Goal: Communication & Community: Ask a question

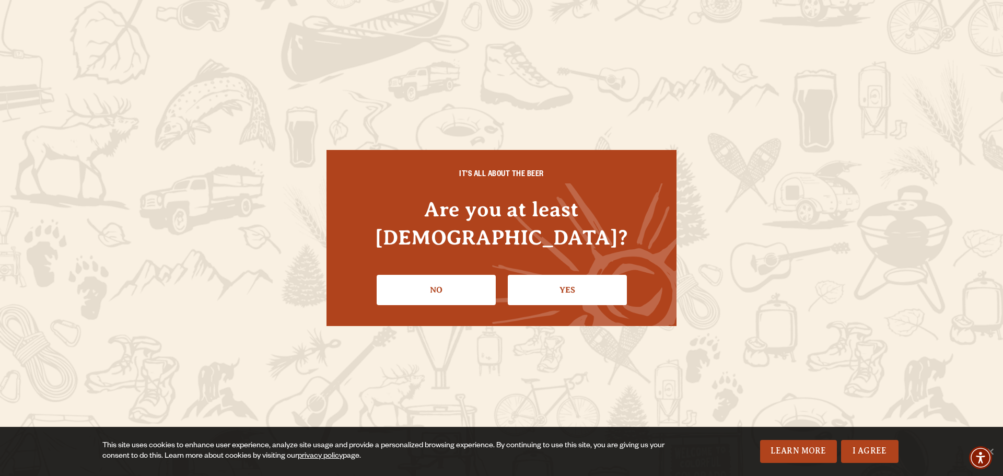
click at [537, 280] on link "Yes" at bounding box center [567, 290] width 119 height 30
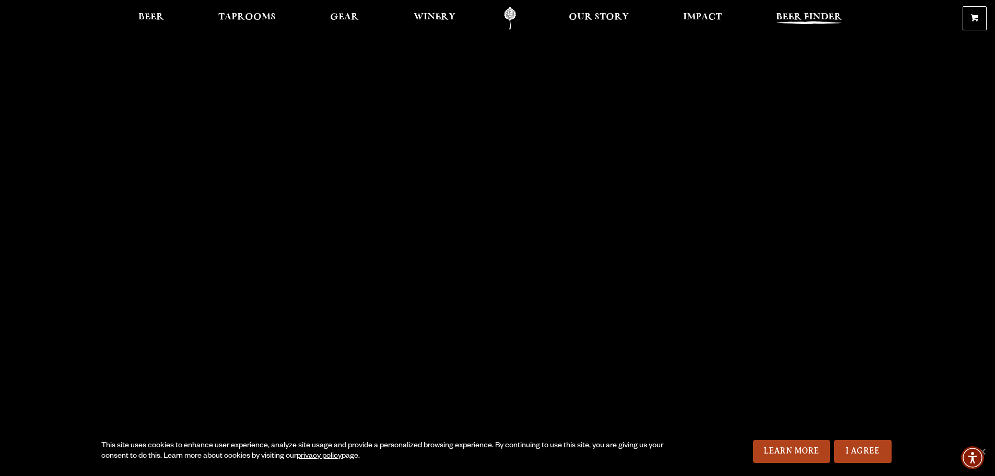
click at [797, 13] on span "Beer Finder" at bounding box center [809, 17] width 66 height 8
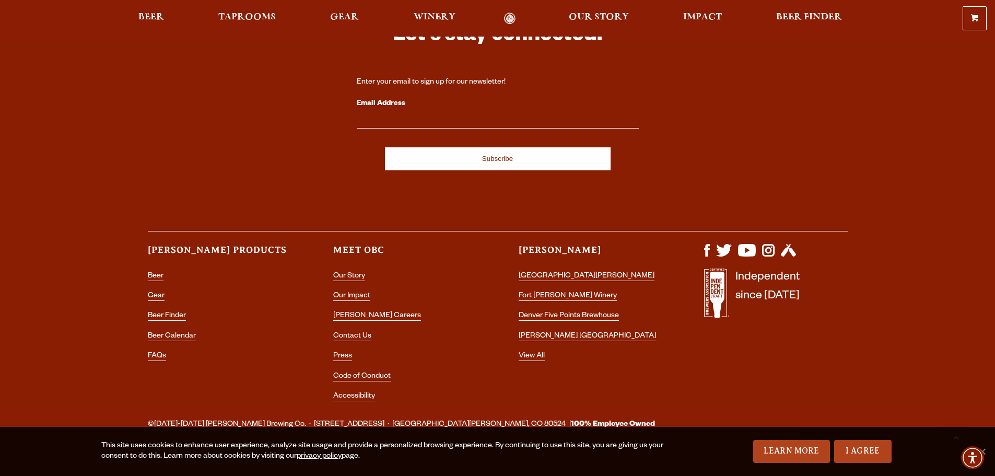
scroll to position [1623, 0]
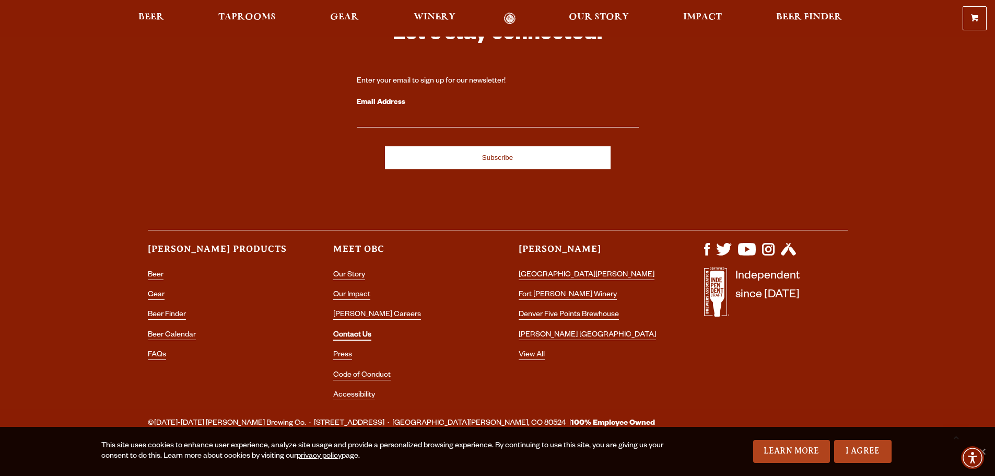
click at [355, 331] on link "Contact Us" at bounding box center [352, 335] width 38 height 9
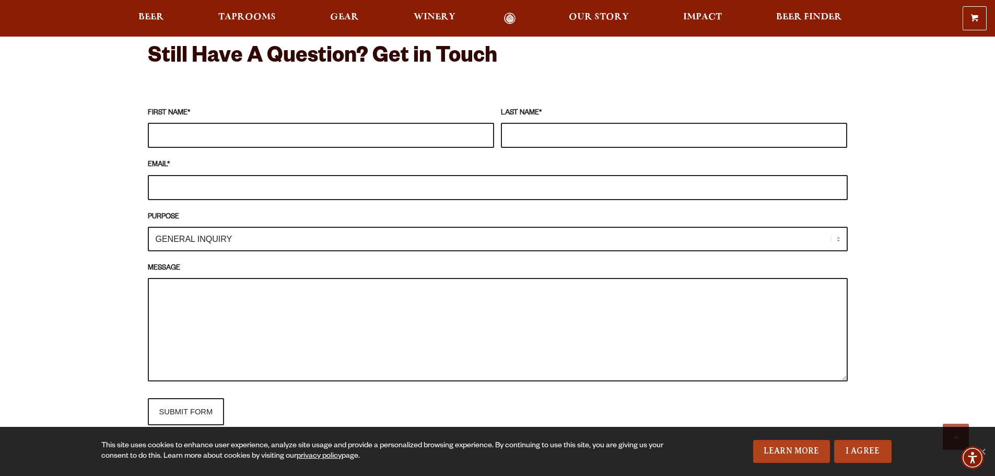
scroll to position [940, 0]
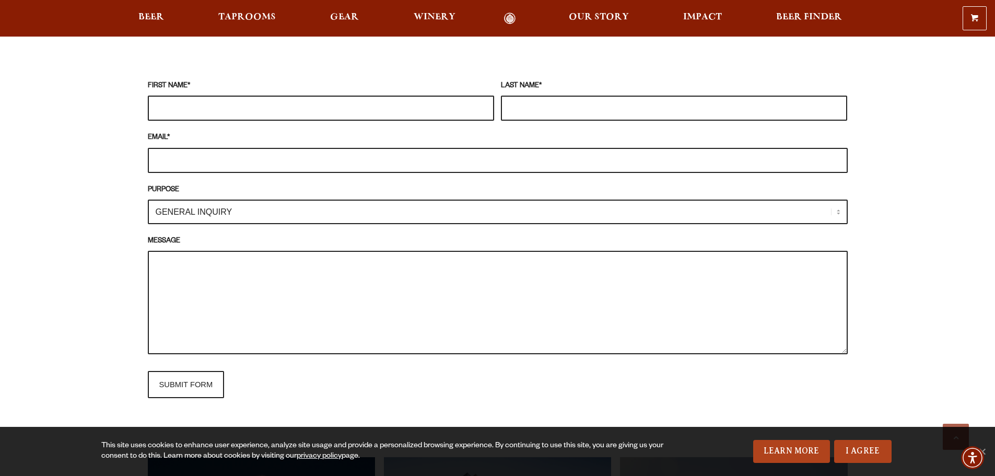
click at [232, 109] on input "FIRST NAME *" at bounding box center [321, 108] width 346 height 25
type input "[PERSON_NAME]"
click at [218, 162] on input "EMAIL *" at bounding box center [498, 160] width 700 height 25
type input "[EMAIL_ADDRESS][DOMAIN_NAME]"
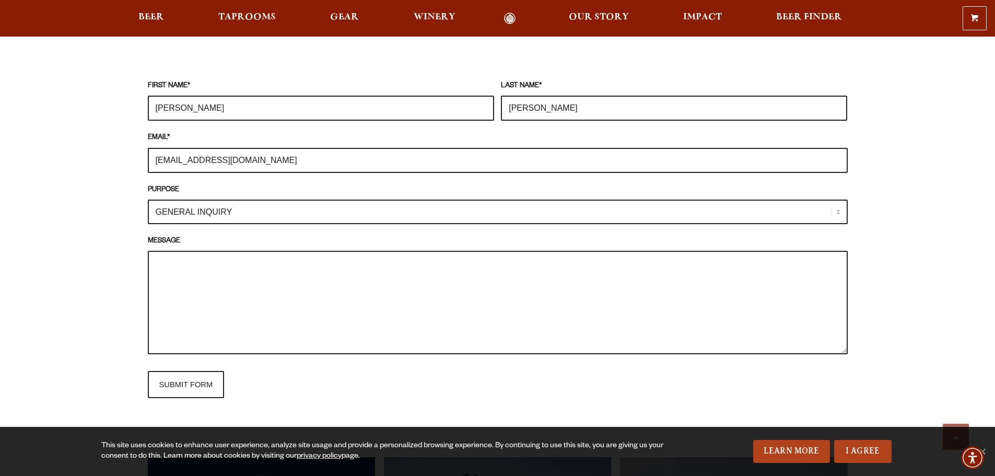
click at [245, 209] on select "GENERAL INQUIRY TAPROOM / BREWERY WINERY BOOK A TOUR MEDIA INQUIRY GEAR SHOP [P…" at bounding box center [498, 211] width 700 height 25
click at [91, 249] on div "Frequently Asked Questions What’s Your Shipping & Exchange Policy? Shipping: Ou…" at bounding box center [497, 175] width 995 height 1325
click at [177, 264] on textarea "MESSAGE" at bounding box center [498, 302] width 700 height 103
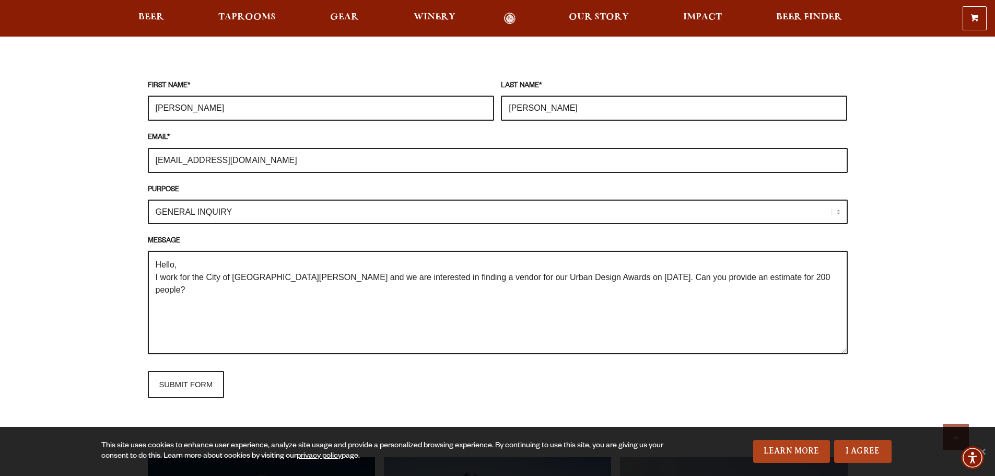
click at [595, 276] on textarea "Hello, I work for the City of [GEOGRAPHIC_DATA][PERSON_NAME] and we are interes…" at bounding box center [498, 302] width 700 height 103
click at [266, 292] on textarea "Hello, I work for the City of [GEOGRAPHIC_DATA][PERSON_NAME] and we are interes…" at bounding box center [498, 302] width 700 height 103
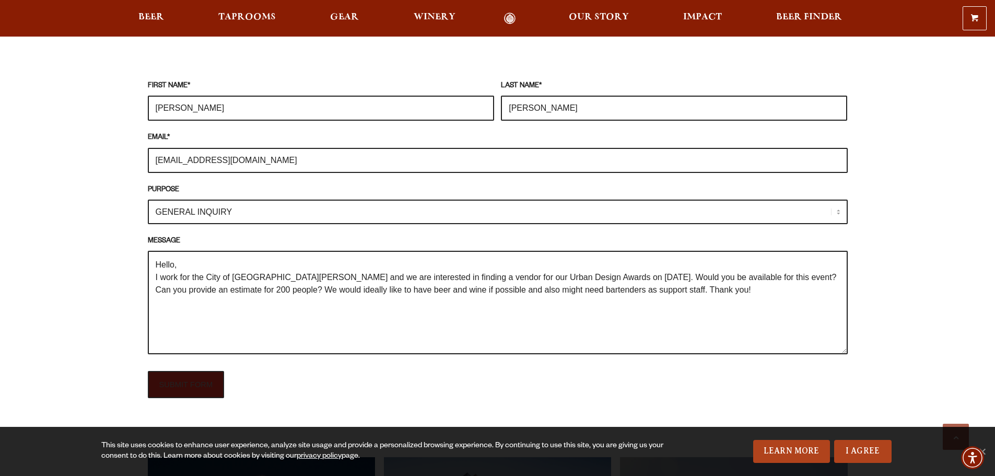
type textarea "Hello, I work for the City of [GEOGRAPHIC_DATA][PERSON_NAME] and we are interes…"
click at [203, 381] on input "SUBMIT FORM" at bounding box center [186, 384] width 77 height 27
type input "Sending"
